Goal: Task Accomplishment & Management: Complete application form

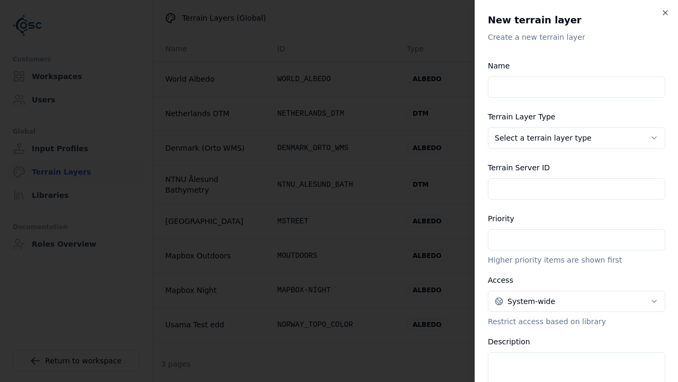
click at [577, 87] on input "Name" at bounding box center [577, 86] width 178 height 21
type input "**********"
